Goal: Find specific page/section: Find specific page/section

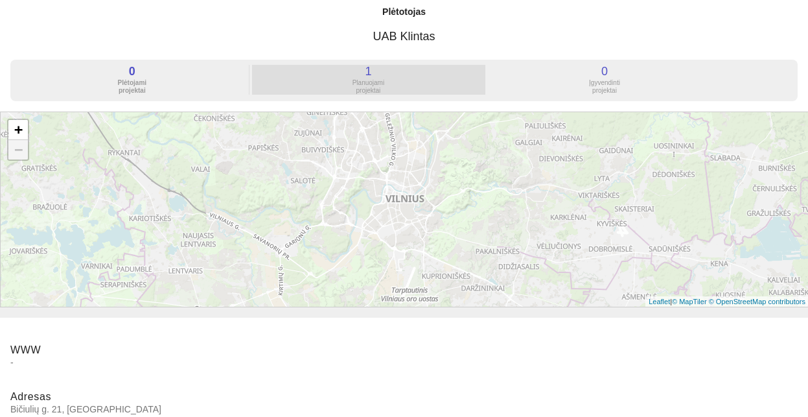
click at [365, 83] on div "Planuojami projektai" at bounding box center [368, 87] width 233 height 16
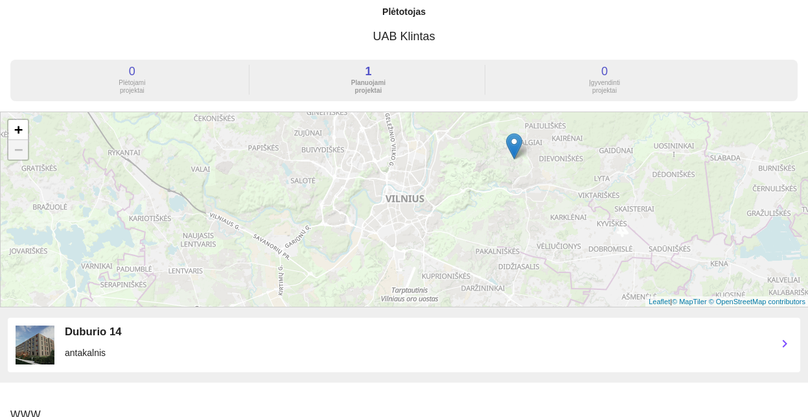
click at [40, 342] on img at bounding box center [35, 344] width 39 height 39
click at [45, 349] on img at bounding box center [35, 344] width 39 height 39
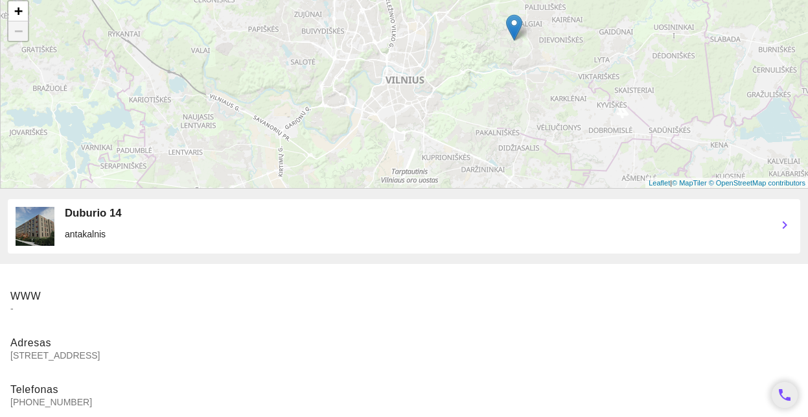
scroll to position [125, 0]
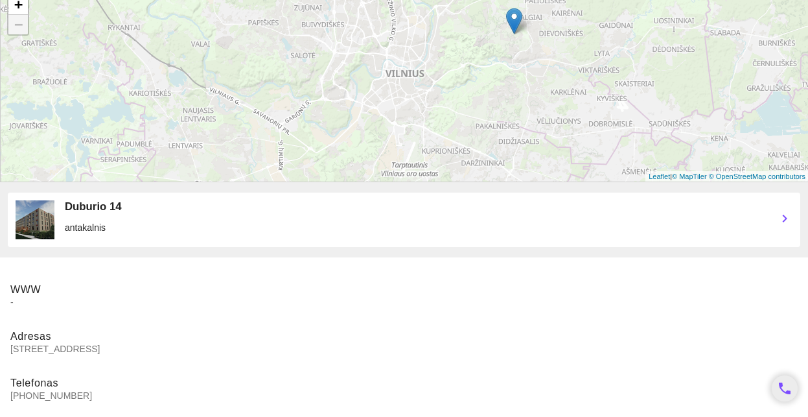
click at [78, 229] on div "antakalnis" at bounding box center [416, 227] width 702 height 13
